Goal: Navigation & Orientation: Understand site structure

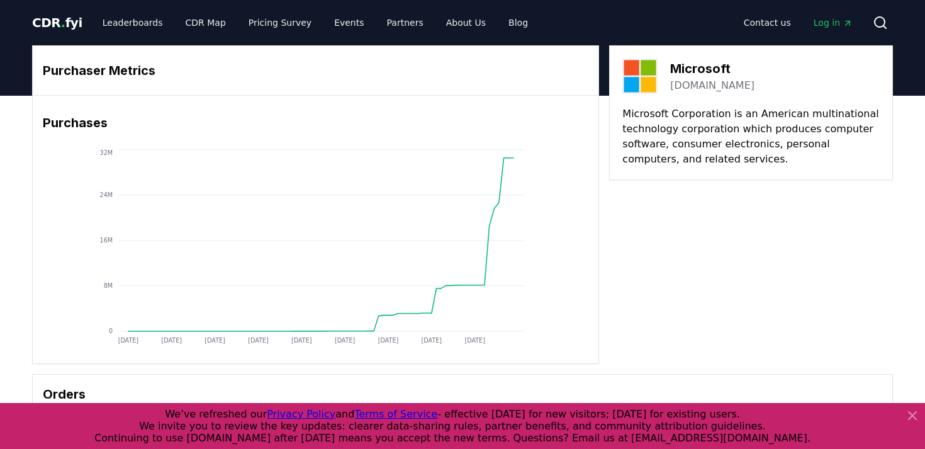
click at [911, 417] on icon at bounding box center [913, 416] width 8 height 8
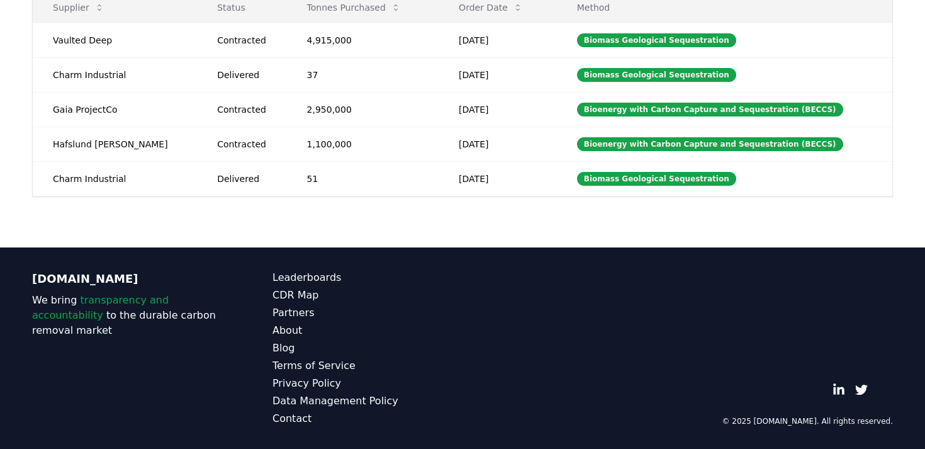
scroll to position [579, 0]
click at [304, 414] on link "Contact" at bounding box center [368, 418] width 190 height 15
click at [305, 305] on link "Partners" at bounding box center [368, 312] width 190 height 15
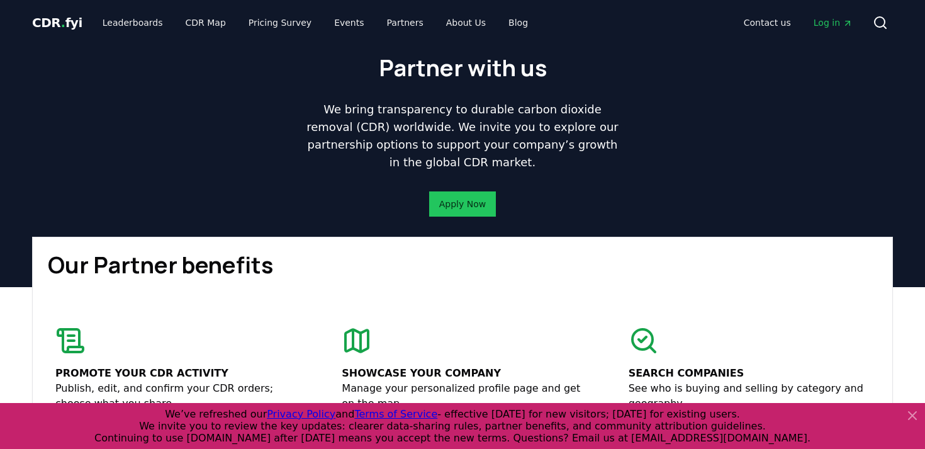
click at [913, 412] on icon at bounding box center [912, 415] width 15 height 15
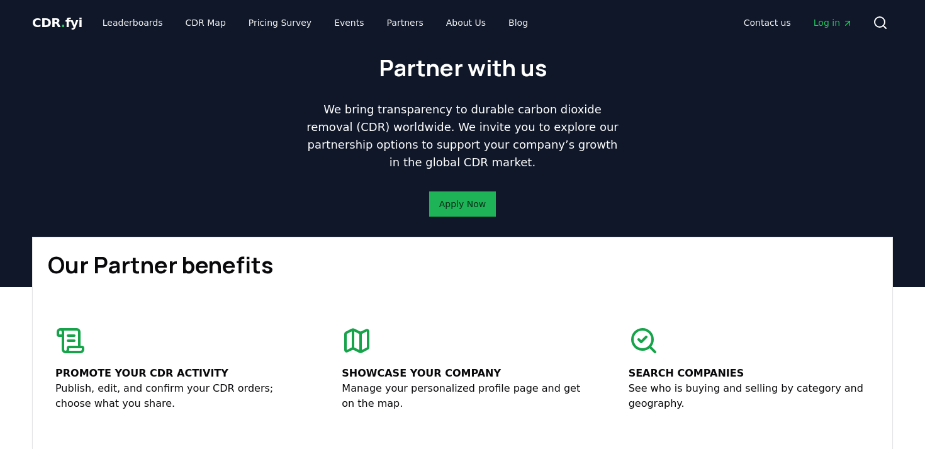
click at [470, 210] on link "Apply Now" at bounding box center [462, 204] width 47 height 13
click at [236, 27] on link "CDR Map" at bounding box center [206, 22] width 60 height 23
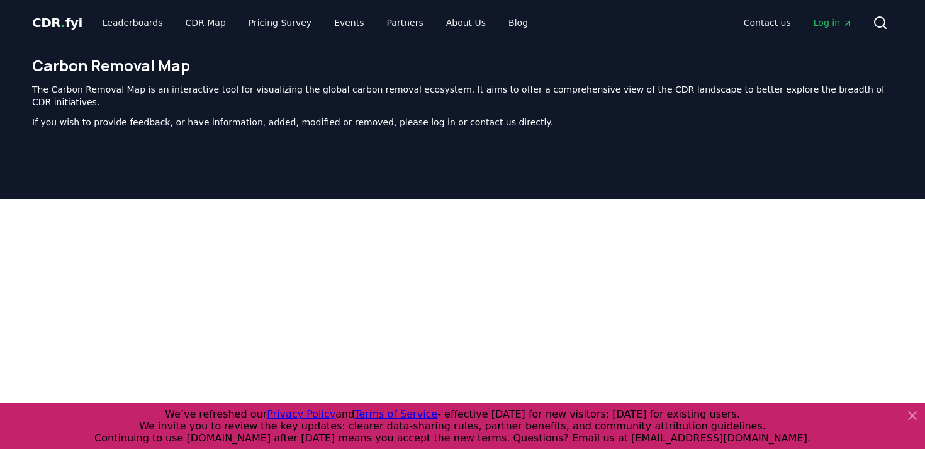
scroll to position [454, 0]
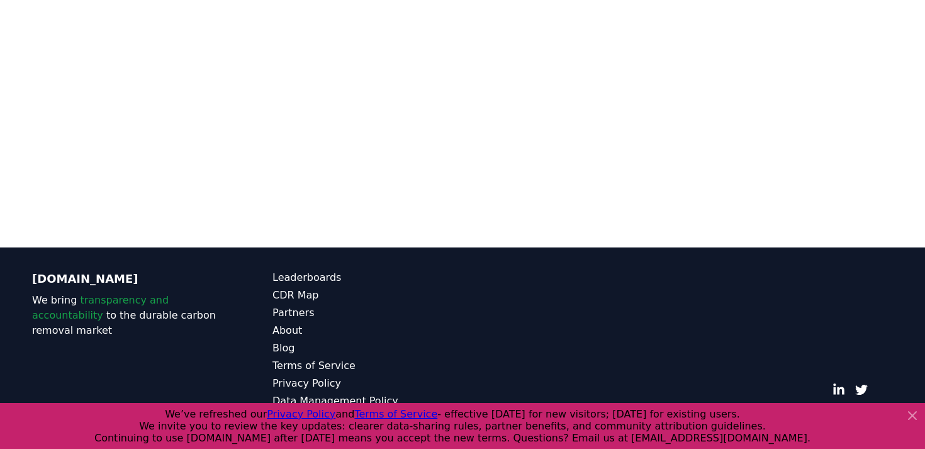
click at [912, 422] on icon at bounding box center [912, 415] width 15 height 15
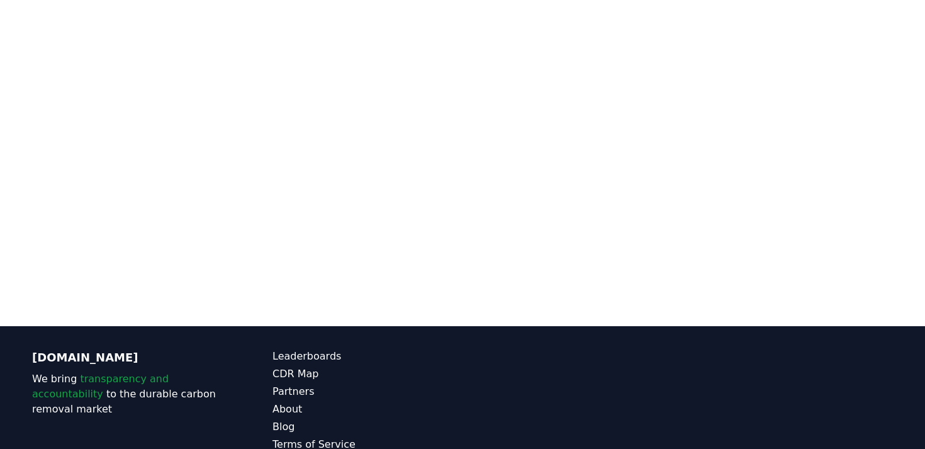
scroll to position [320, 0]
